Goal: Task Accomplishment & Management: Manage account settings

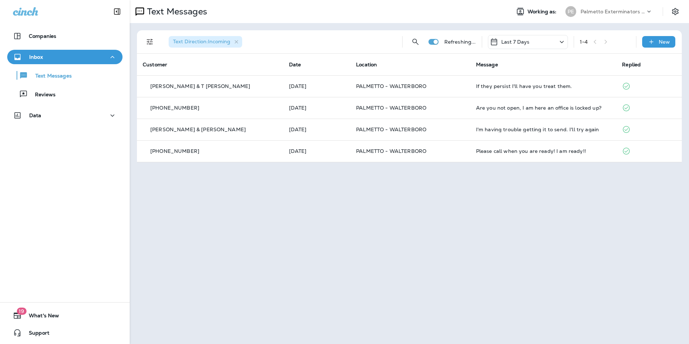
click at [77, 76] on div "Text Messages" at bounding box center [64, 75] width 109 height 11
click at [65, 95] on div "Reviews" at bounding box center [64, 94] width 109 height 11
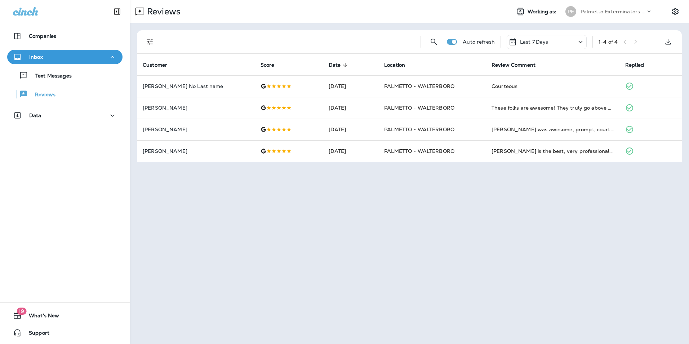
click at [74, 66] on div "Text Messages Reviews" at bounding box center [64, 82] width 115 height 37
click at [70, 76] on p "Text Messages" at bounding box center [50, 76] width 44 height 7
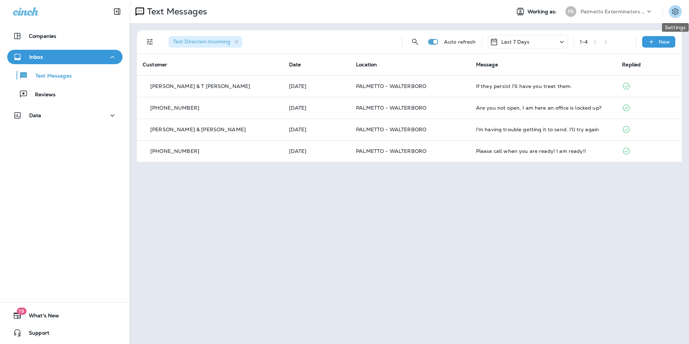
click at [671, 9] on icon "Settings" at bounding box center [675, 11] width 9 height 9
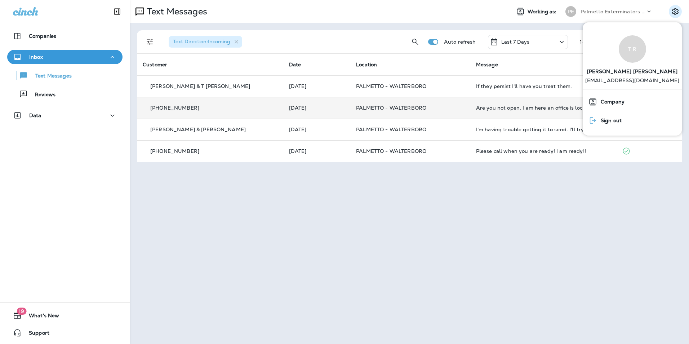
drag, startPoint x: 622, startPoint y: 118, endPoint x: 563, endPoint y: 111, distance: 58.8
click at [622, 118] on div "Sign out" at bounding box center [604, 120] width 39 height 14
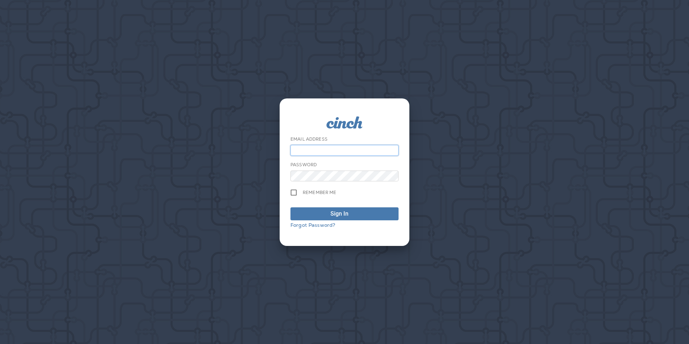
type input "**********"
